Goal: Task Accomplishment & Management: Complete application form

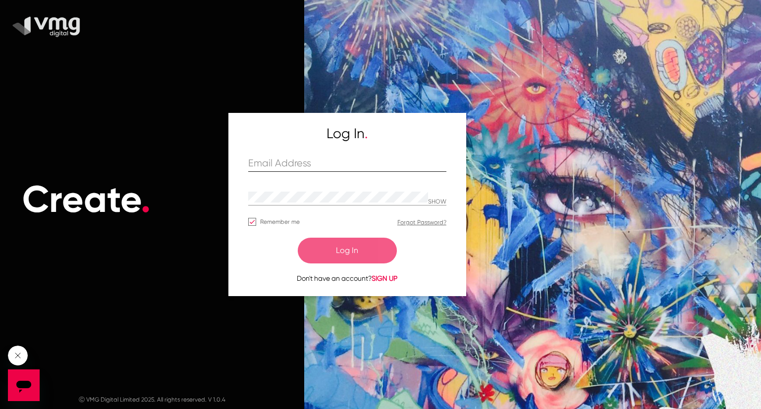
drag, startPoint x: 286, startPoint y: 177, endPoint x: 295, endPoint y: 164, distance: 16.7
click at [295, 164] on div at bounding box center [347, 170] width 198 height 26
click at [295, 164] on input "text" at bounding box center [347, 163] width 198 height 11
type input "[PERSON_NAME][EMAIL_ADDRESS][DOMAIN_NAME]"
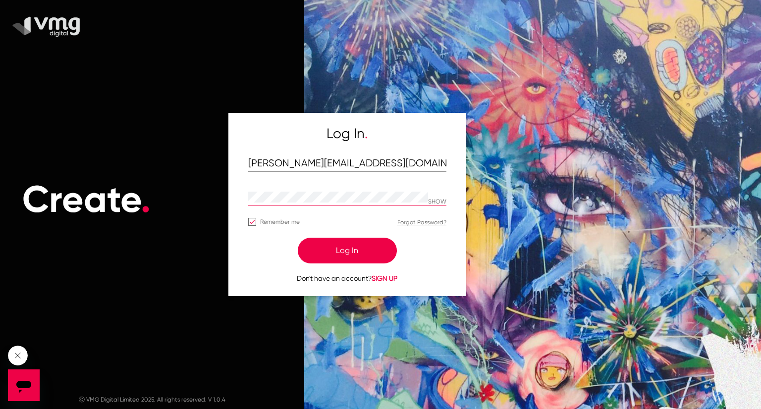
click at [438, 195] on div "SHOW" at bounding box center [347, 197] width 198 height 15
click at [435, 203] on p "SHOW" at bounding box center [437, 202] width 18 height 7
click at [358, 253] on button "Log In" at bounding box center [347, 251] width 99 height 26
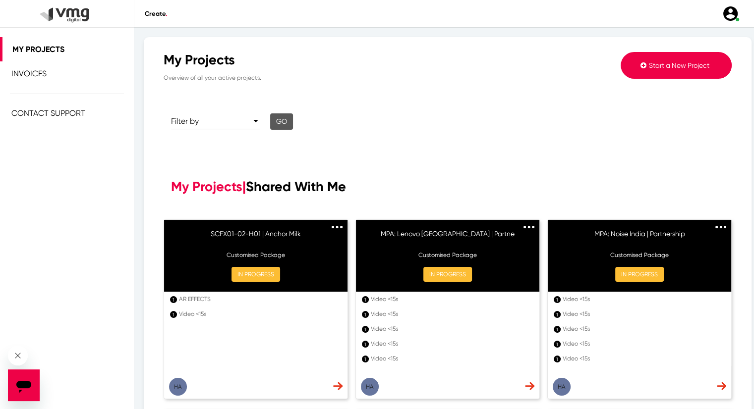
click at [674, 74] on button "Start a New Project" at bounding box center [676, 65] width 111 height 27
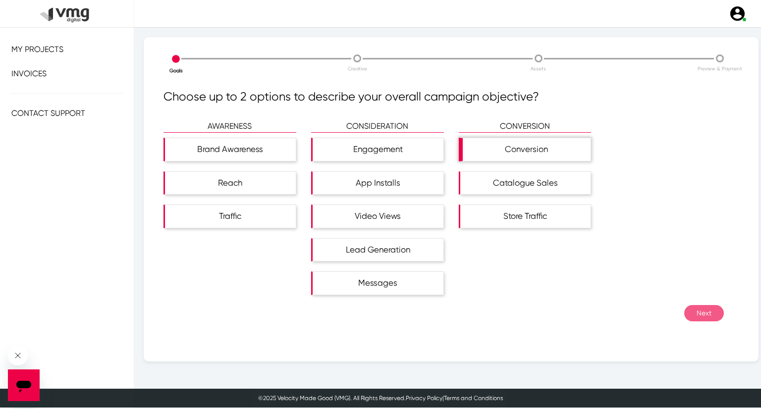
click at [483, 147] on div "Conversion" at bounding box center [527, 149] width 128 height 23
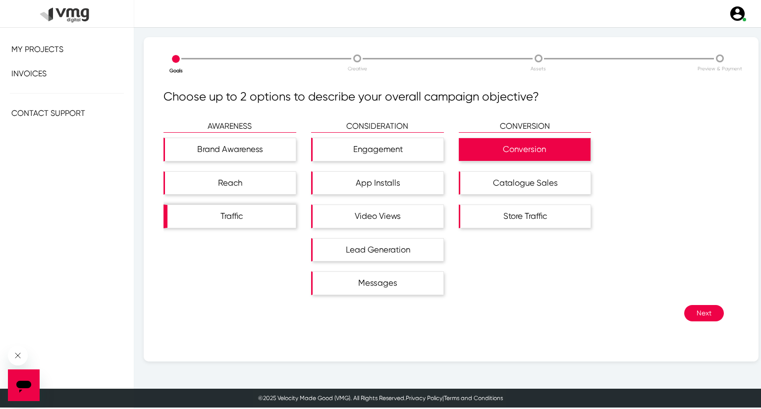
click at [287, 218] on div "Traffic" at bounding box center [232, 216] width 128 height 23
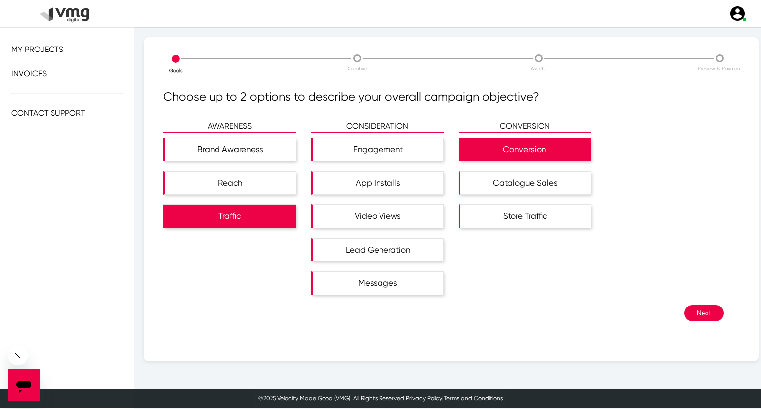
click at [690, 307] on button "Next" at bounding box center [705, 313] width 40 height 16
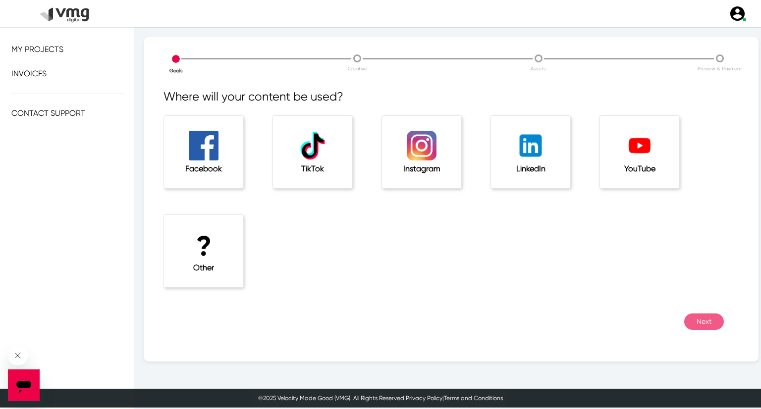
click at [443, 152] on div "Instagram" at bounding box center [421, 152] width 79 height 72
click at [219, 144] on div "Facebook" at bounding box center [203, 152] width 79 height 72
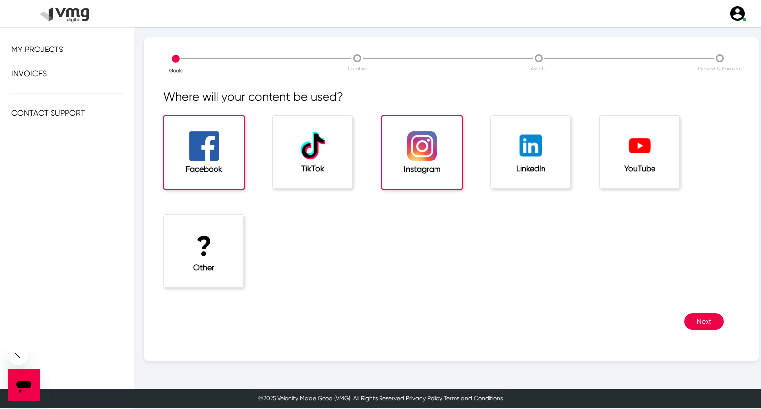
click at [695, 320] on button "Next" at bounding box center [705, 322] width 40 height 16
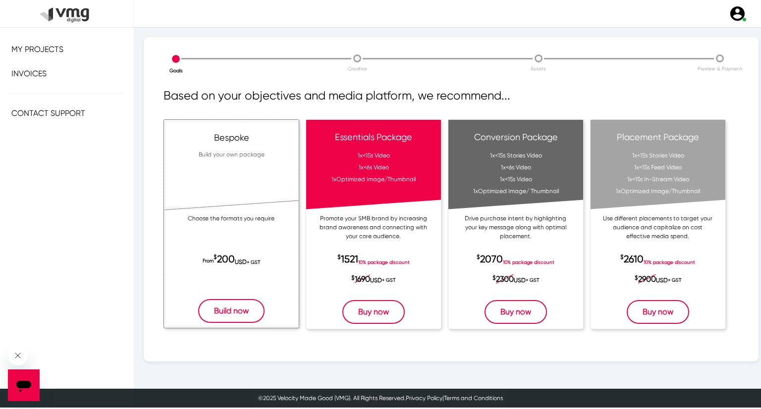
click at [251, 306] on button "Build now" at bounding box center [231, 311] width 66 height 24
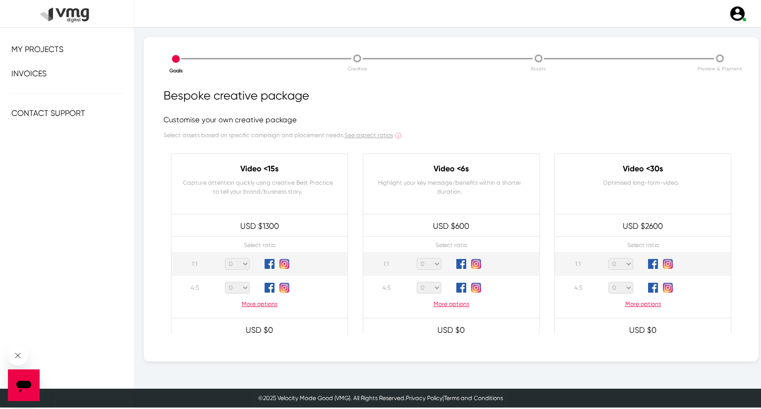
click at [261, 303] on p "More options" at bounding box center [260, 304] width 176 height 9
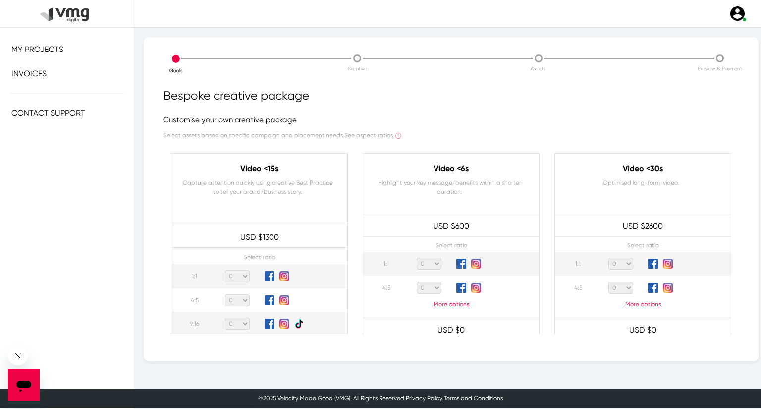
click at [244, 323] on select "0 1 2 3 4 5 6 7 8 9 10 11 12 13 14 15 16 17 18 19 20" at bounding box center [237, 324] width 25 height 12
select select "1"
click at [225, 318] on select "0 1 2 3 4 5 6 7 8 9 10 11 12 13 14 15 16 17 18 19 20" at bounding box center [237, 324] width 25 height 12
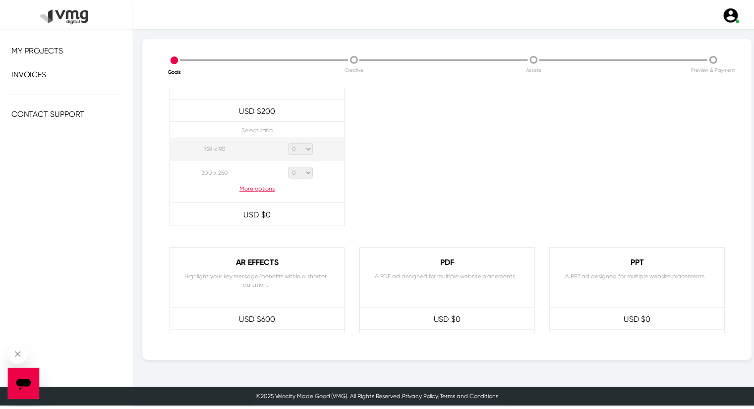
scroll to position [946, 0]
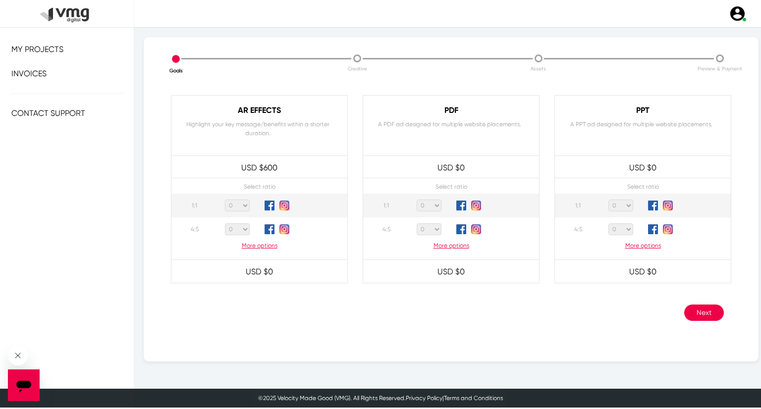
click at [691, 308] on button "Next" at bounding box center [705, 313] width 40 height 16
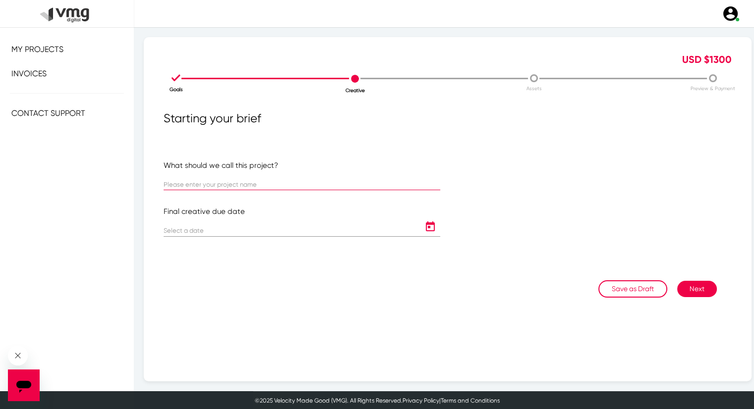
click at [242, 183] on input "text" at bounding box center [302, 184] width 277 height 7
paste input "AO-T224281765 | Emeritus Institute of Management"
type input "AO-T224281765 | Emeritus Institute of Management"
click at [426, 229] on icon "Open calendar" at bounding box center [430, 227] width 16 height 12
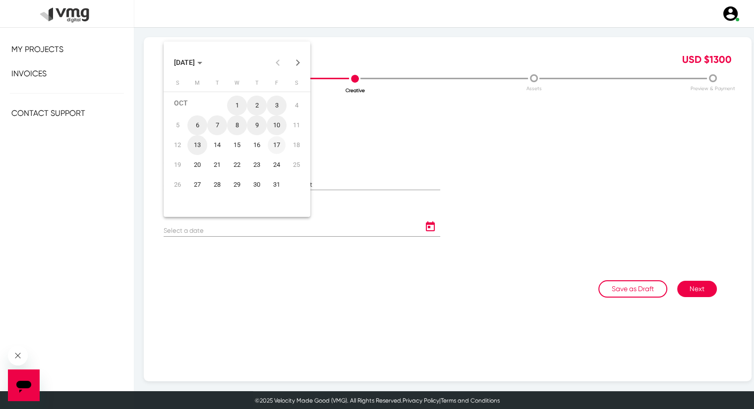
click at [273, 143] on div "17" at bounding box center [277, 145] width 18 height 18
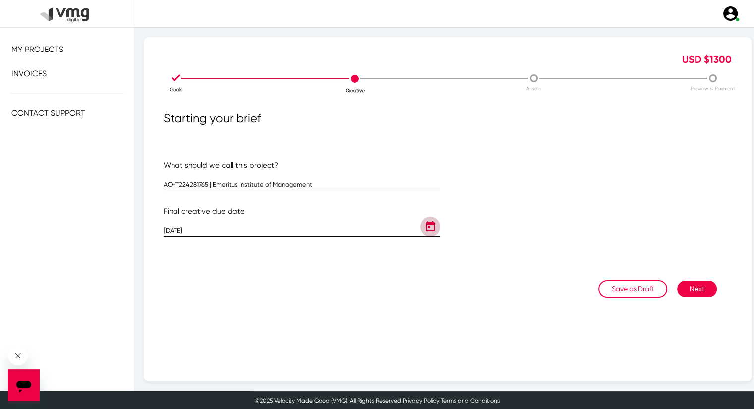
click at [429, 227] on icon "Open calendar" at bounding box center [430, 227] width 16 height 12
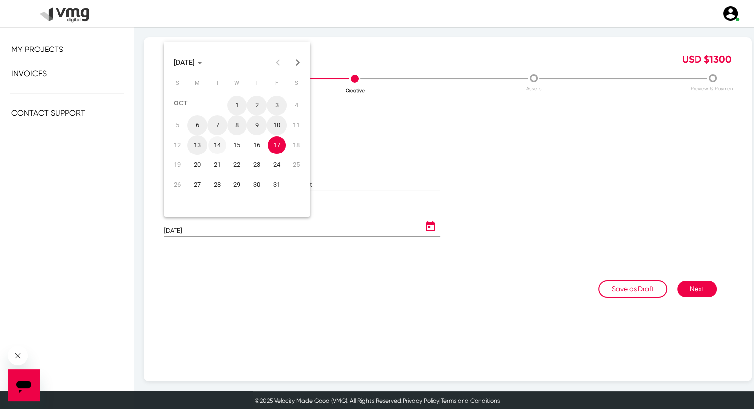
click at [219, 140] on div "14" at bounding box center [217, 145] width 18 height 18
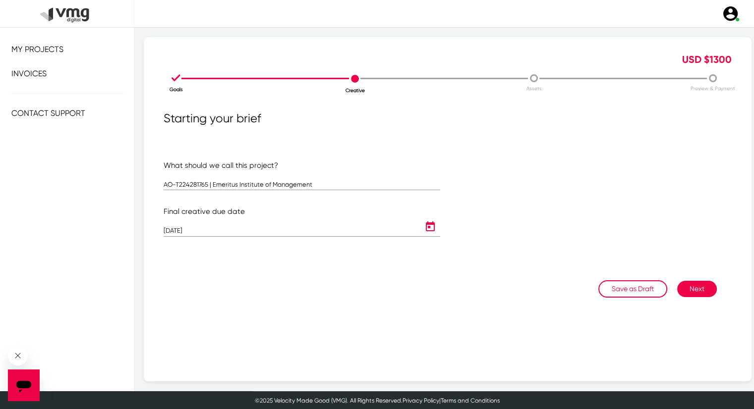
type input "[DATE]"
click at [681, 284] on button "Next" at bounding box center [697, 289] width 40 height 16
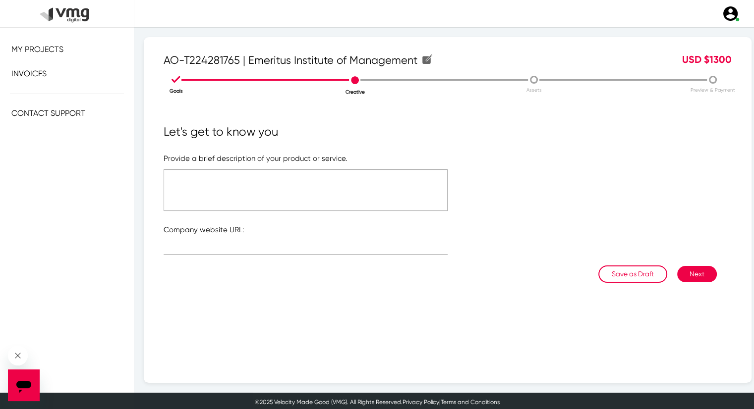
click at [425, 206] on textarea at bounding box center [306, 191] width 284 height 42
type textarea "Please see attached file"
click at [279, 247] on input "text" at bounding box center [306, 248] width 284 height 7
paste input "[URL][DOMAIN_NAME]"
type input "[URL][DOMAIN_NAME]"
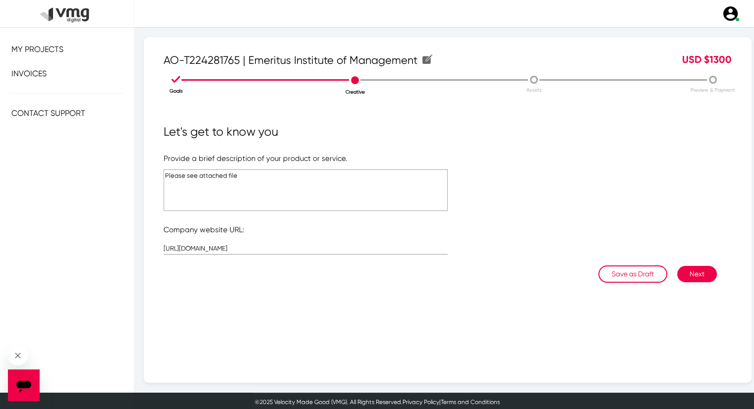
click at [678, 271] on button "Next" at bounding box center [697, 274] width 40 height 16
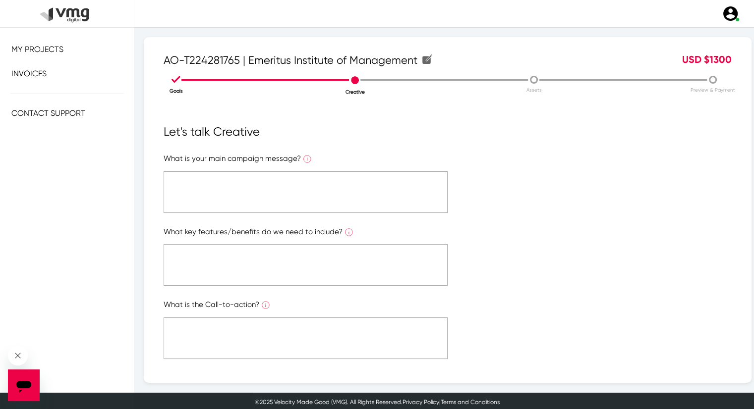
click at [395, 213] on form "What is your main campaign message? What is the ONE main message you want to co…" at bounding box center [448, 330] width 568 height 354
click at [395, 208] on textarea at bounding box center [306, 193] width 284 height 42
type textarea "Please see attached file."
click at [351, 267] on textarea at bounding box center [306, 265] width 284 height 42
paste textarea "Please see attached file."
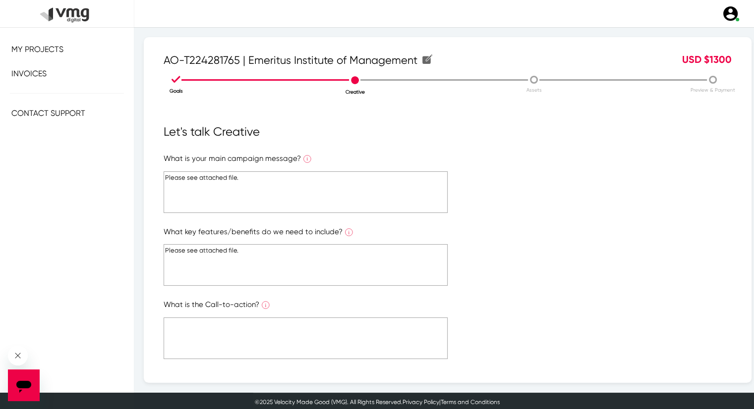
type textarea "Please see attached file."
click at [326, 320] on textarea at bounding box center [306, 339] width 284 height 42
paste textarea "Please see attached file."
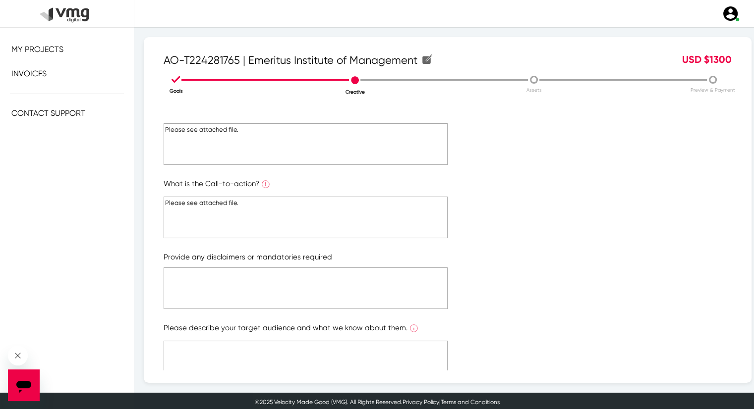
scroll to position [123, 0]
type textarea "Please see attached file."
click at [341, 278] on textarea at bounding box center [306, 287] width 284 height 42
paste textarea "Please see attached file."
type textarea "Please see attached file."
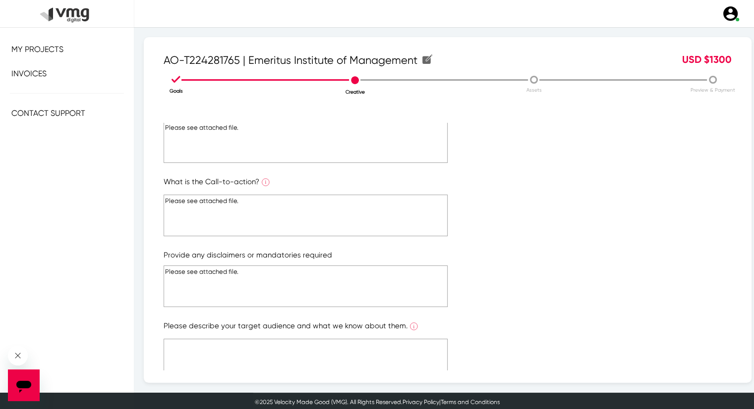
click at [310, 349] on textarea at bounding box center [306, 360] width 284 height 42
paste textarea "Please see attached file."
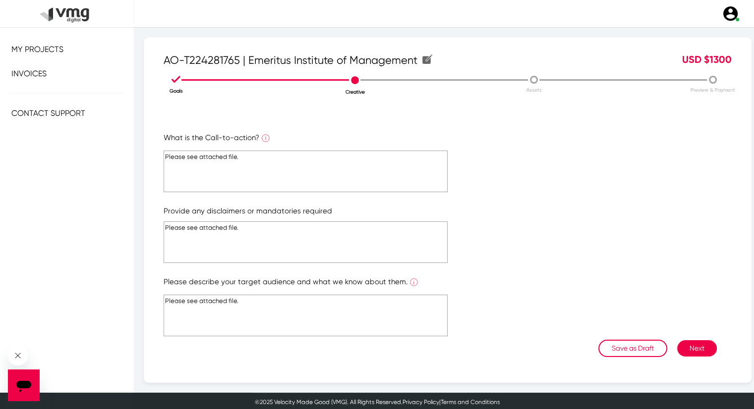
type textarea "Please see attached file."
click at [698, 353] on button "Next" at bounding box center [697, 349] width 40 height 16
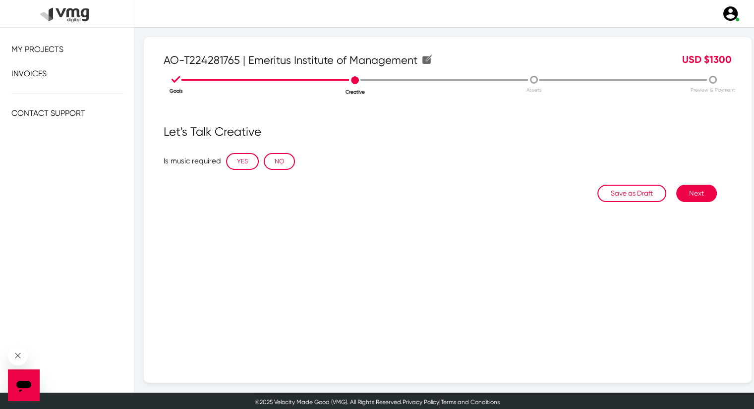
click at [244, 153] on div "Let's Talk Creative Is music required YES NO" at bounding box center [448, 146] width 568 height 47
click at [242, 158] on button "YES" at bounding box center [242, 161] width 33 height 17
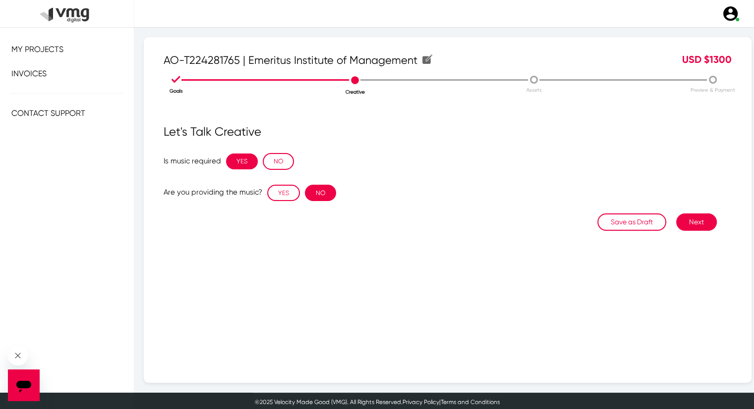
click at [327, 196] on button "NO" at bounding box center [320, 193] width 31 height 17
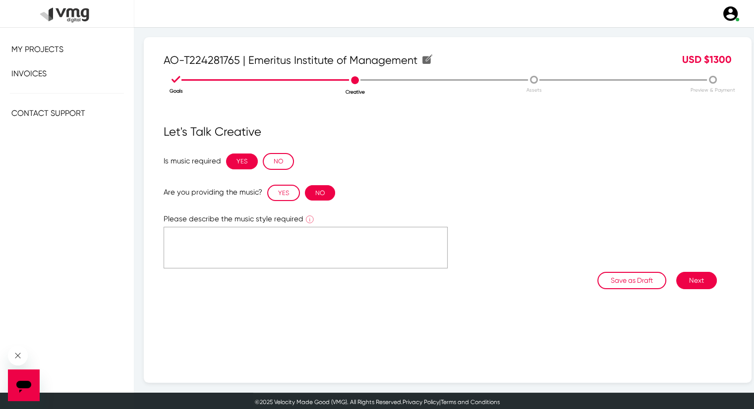
click at [298, 248] on textarea at bounding box center [306, 248] width 284 height 42
type textarea "I"
type textarea "Use the same music we used."
click at [686, 284] on button "Next" at bounding box center [696, 280] width 41 height 17
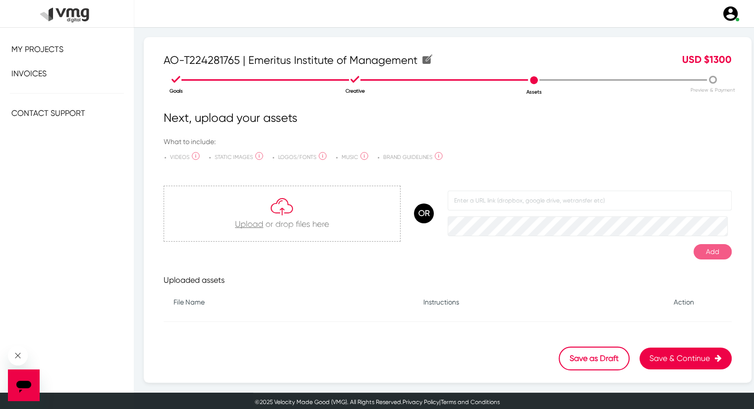
click at [242, 229] on div at bounding box center [282, 213] width 236 height 55
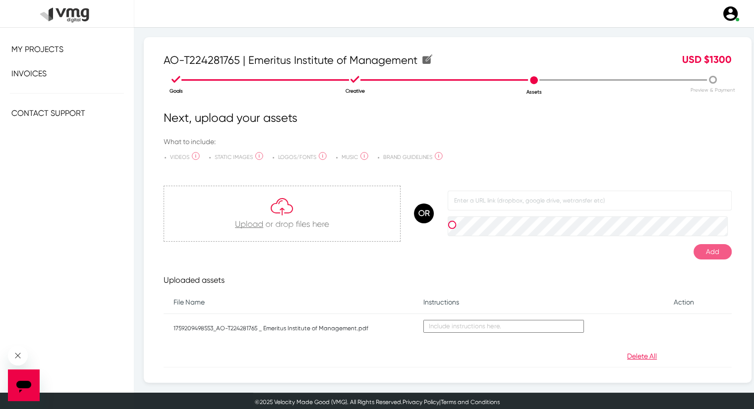
click at [447, 320] on textarea at bounding box center [503, 326] width 161 height 13
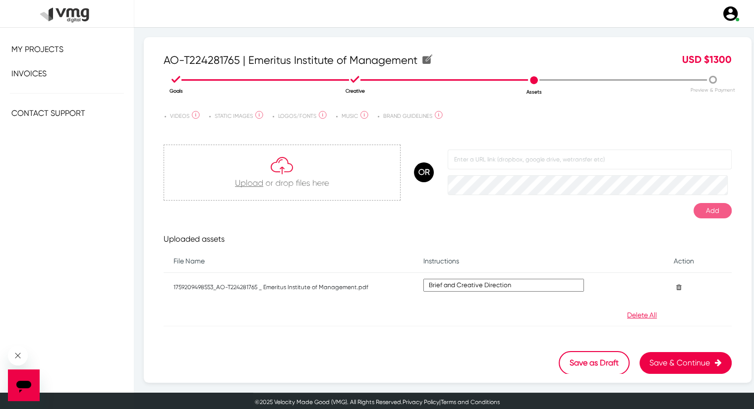
type textarea "Brief and Creative Direction"
click at [654, 364] on button "Save & Continue" at bounding box center [685, 363] width 92 height 22
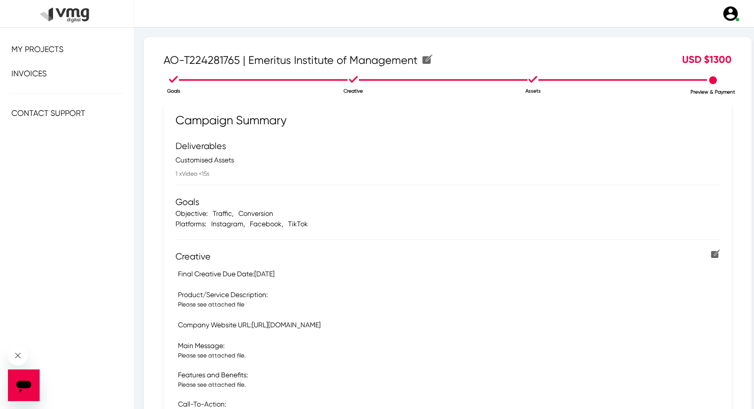
click at [175, 76] on li "Goals" at bounding box center [173, 83] width 179 height 21
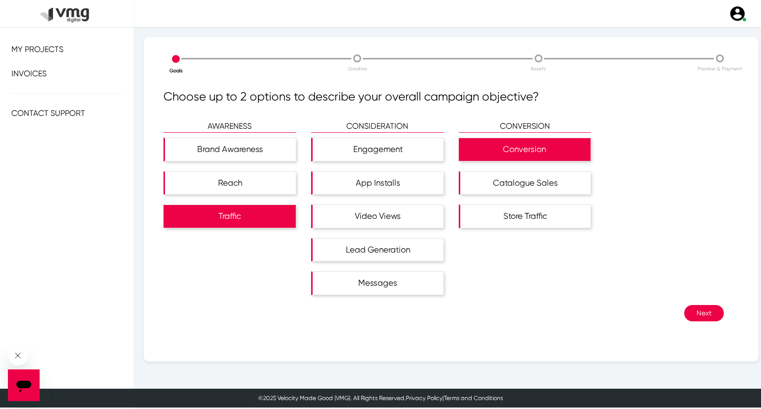
click at [707, 320] on div "Choose up to 2 options to describe your overall campaign objective? AWARENESS B…" at bounding box center [451, 220] width 575 height 265
click at [701, 313] on button "Next" at bounding box center [705, 313] width 40 height 16
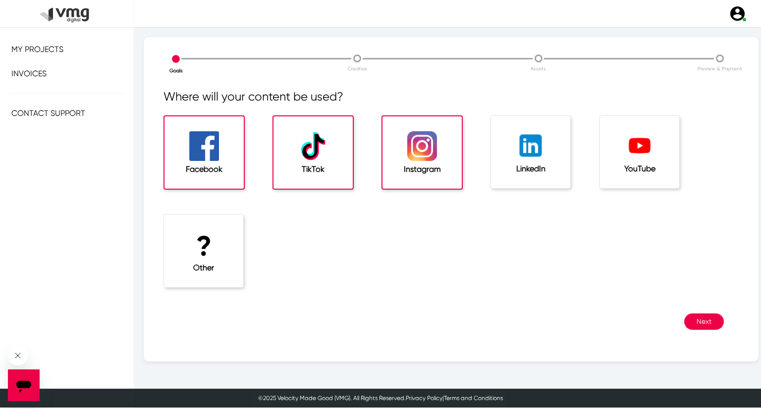
click at [338, 153] on div "TikTok" at bounding box center [313, 152] width 79 height 72
click at [715, 59] on li "Preview & Payment" at bounding box center [719, 62] width 181 height 20
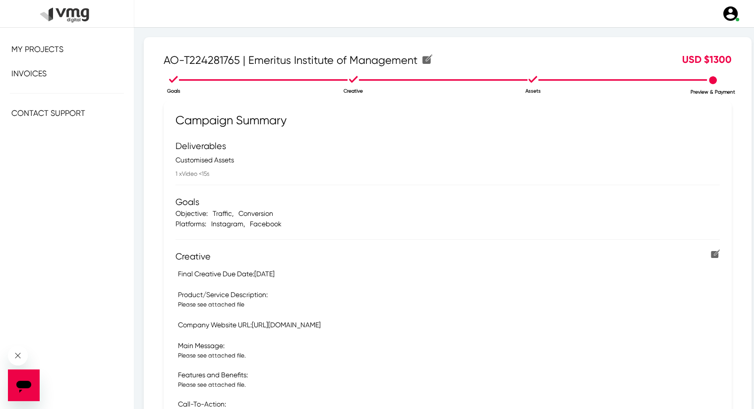
scroll to position [342, 0]
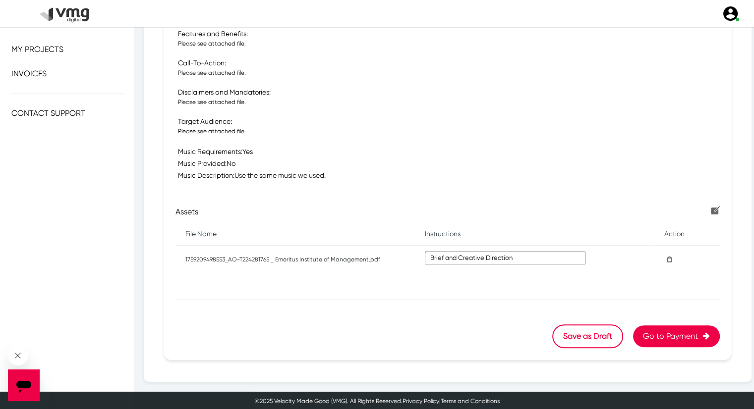
click at [666, 330] on button "Go to Payment" at bounding box center [676, 337] width 87 height 22
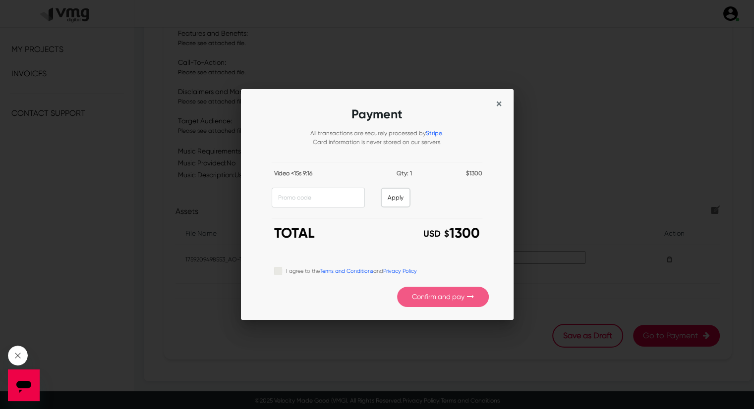
scroll to position [0, 0]
